Goal: Find specific page/section: Find specific page/section

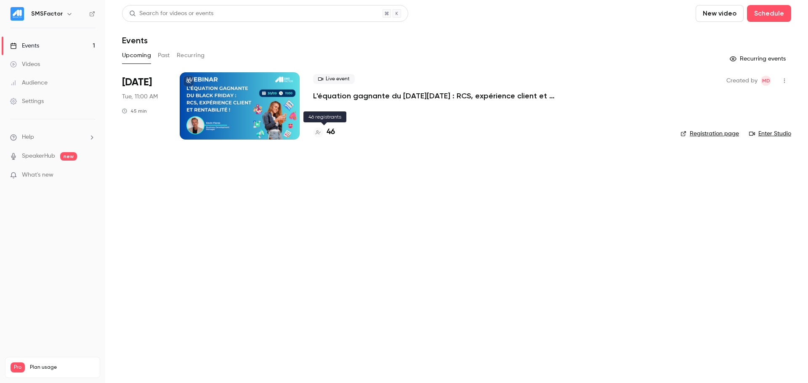
click at [329, 131] on h4 "46" at bounding box center [330, 132] width 8 height 11
click at [330, 133] on h4 "46" at bounding box center [330, 132] width 8 height 11
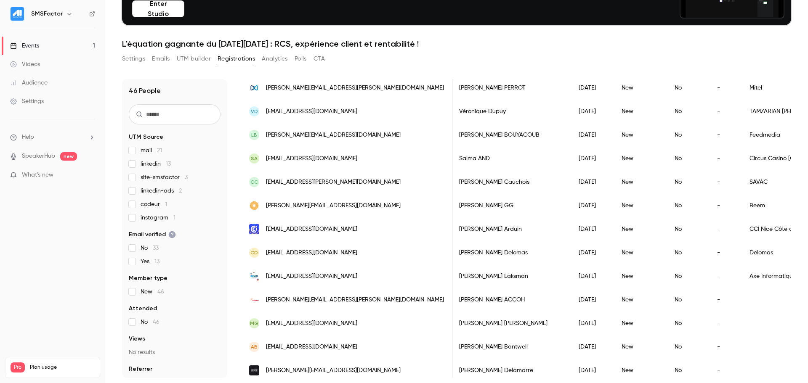
scroll to position [790, 0]
